Goal: Task Accomplishment & Management: Manage account settings

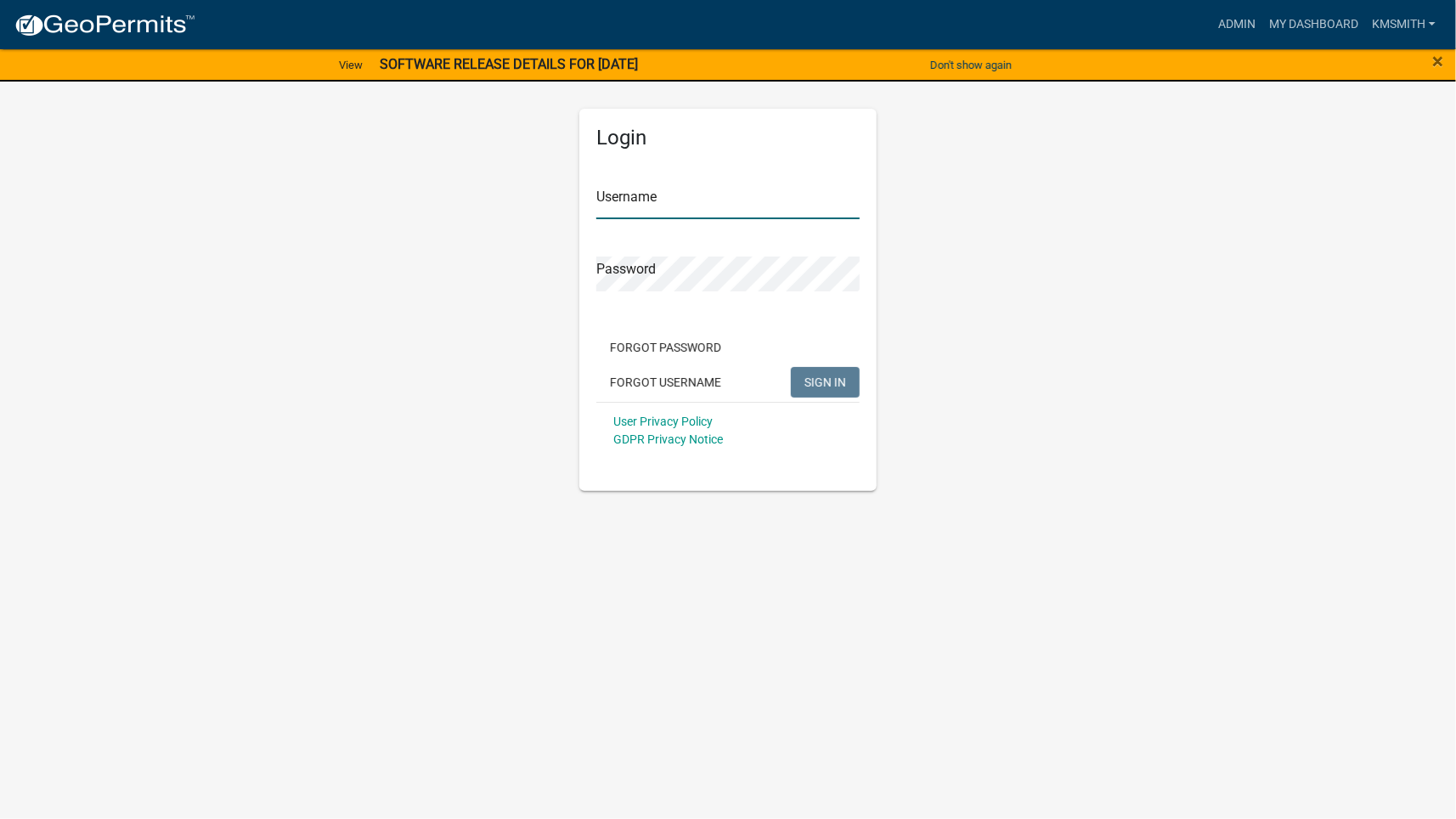
type input "kmsmith"
click at [843, 380] on span "SIGN IN" at bounding box center [825, 381] width 41 height 14
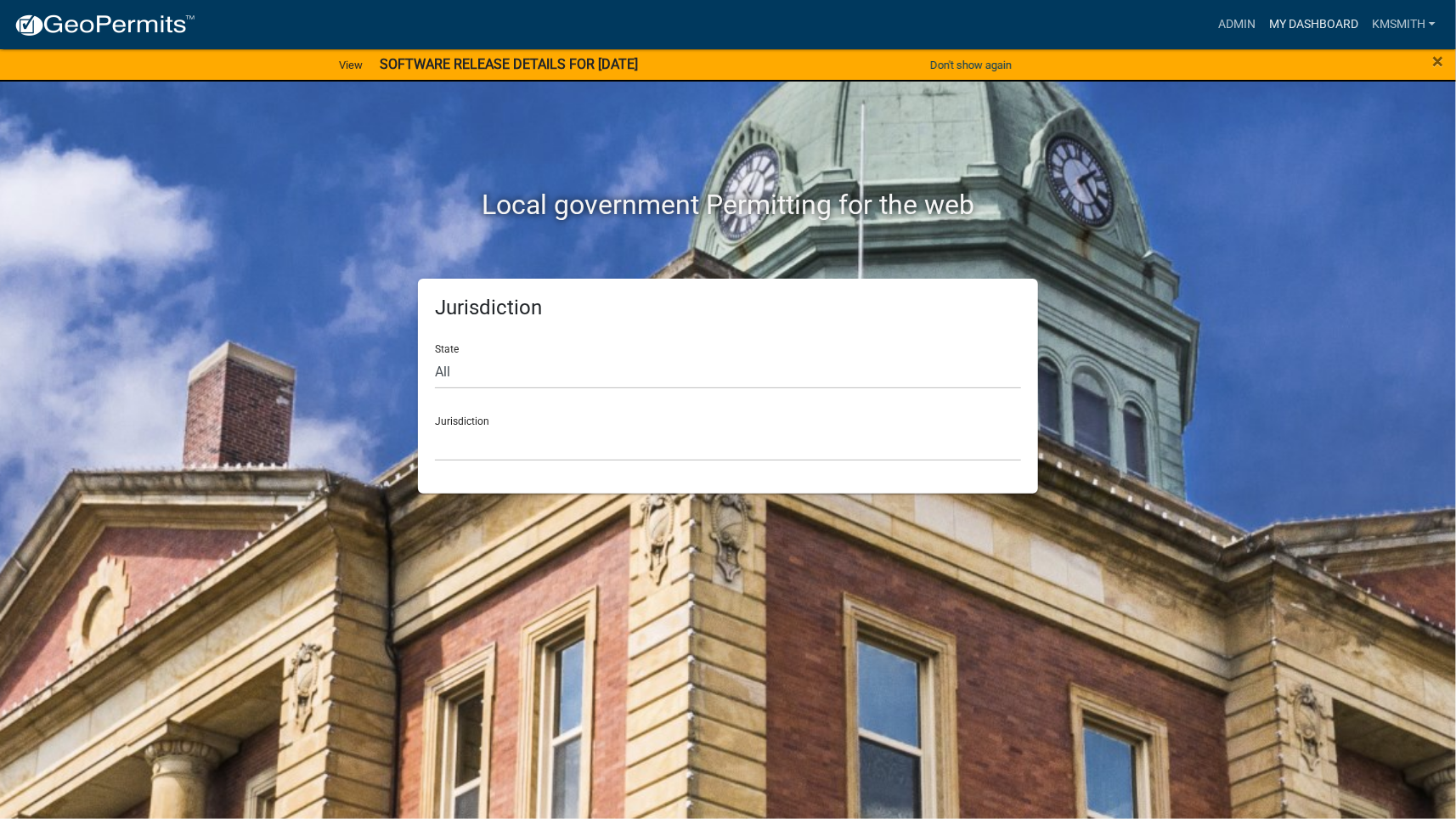
click at [1312, 18] on link "My Dashboard" at bounding box center [1313, 25] width 103 height 32
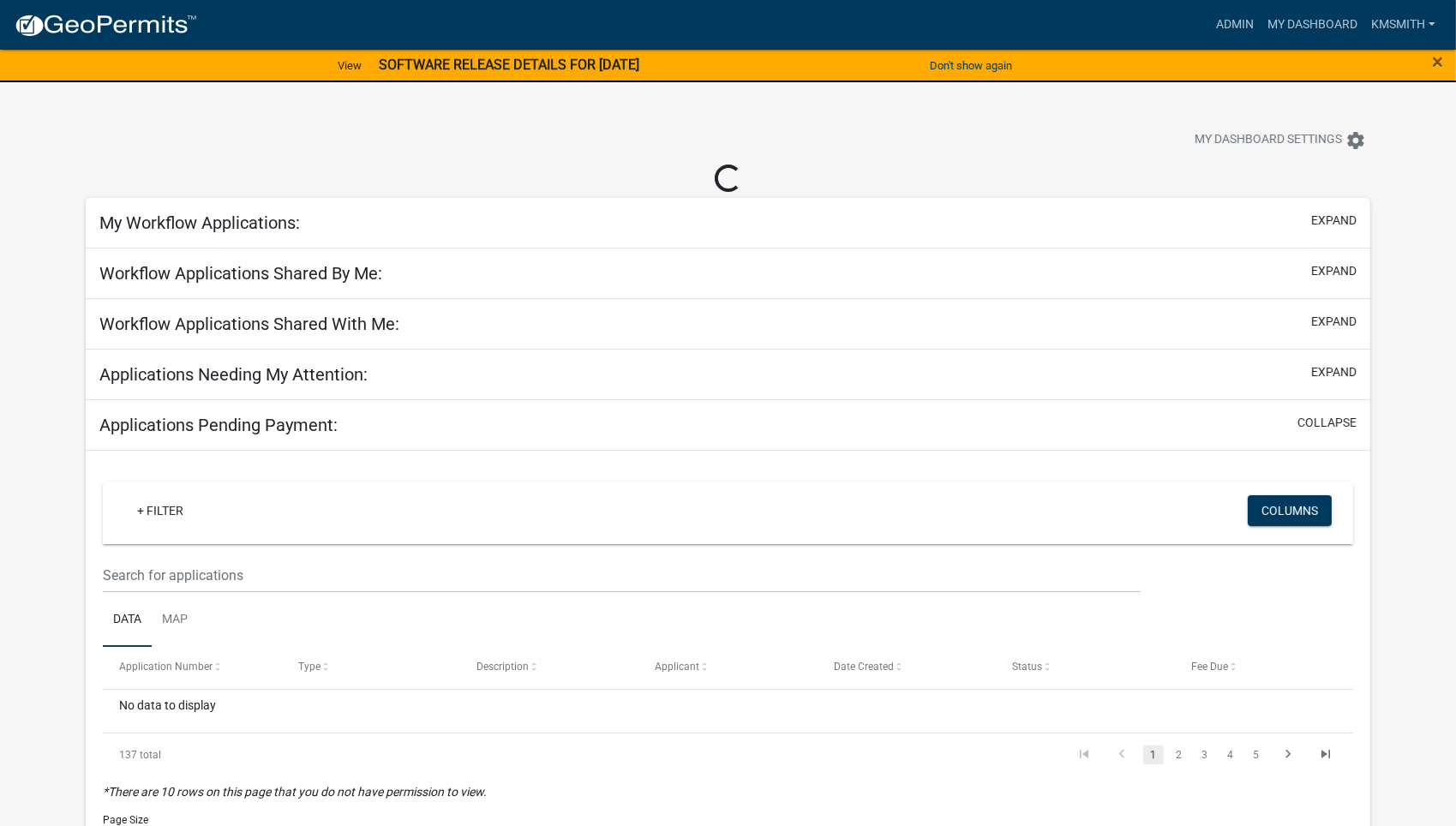
select select "2: 50"
